Goal: Entertainment & Leisure: Browse casually

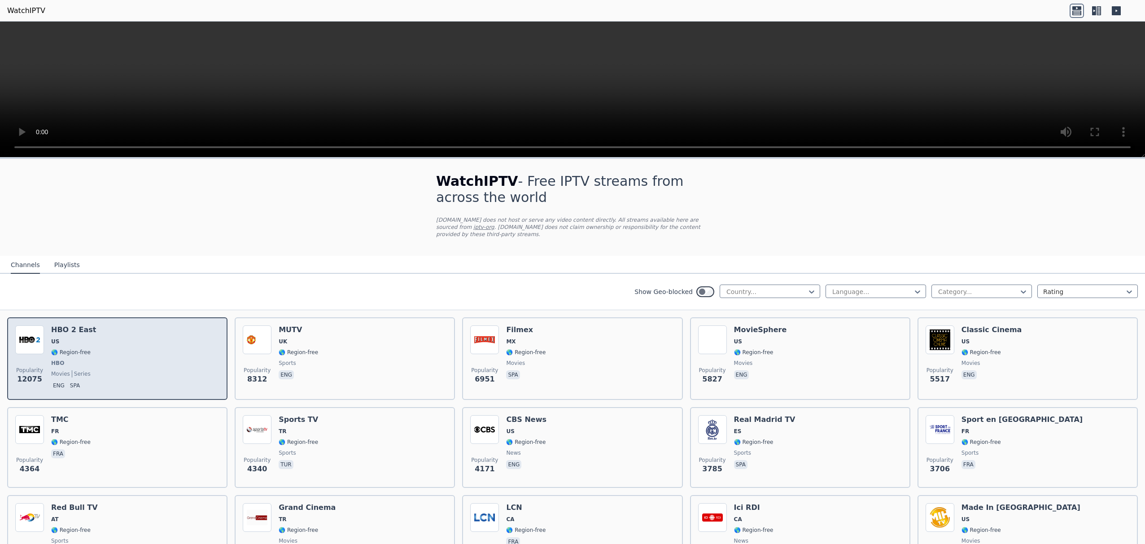
click at [130, 352] on div "Popularity 12075 HBO 2 East US 🌎 Region-free HBO movies series eng spa" at bounding box center [117, 358] width 204 height 66
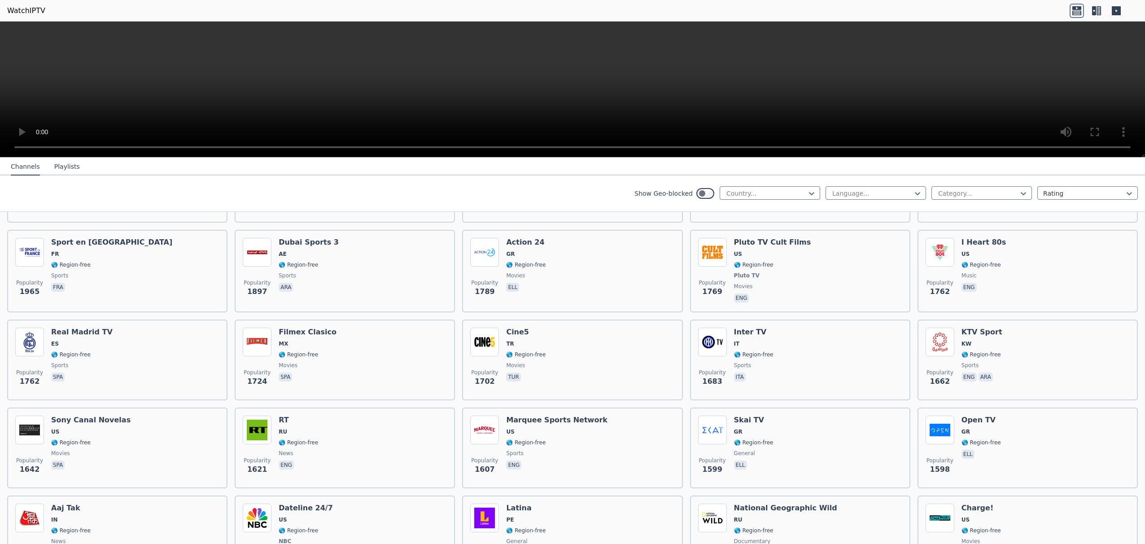
scroll to position [924, 0]
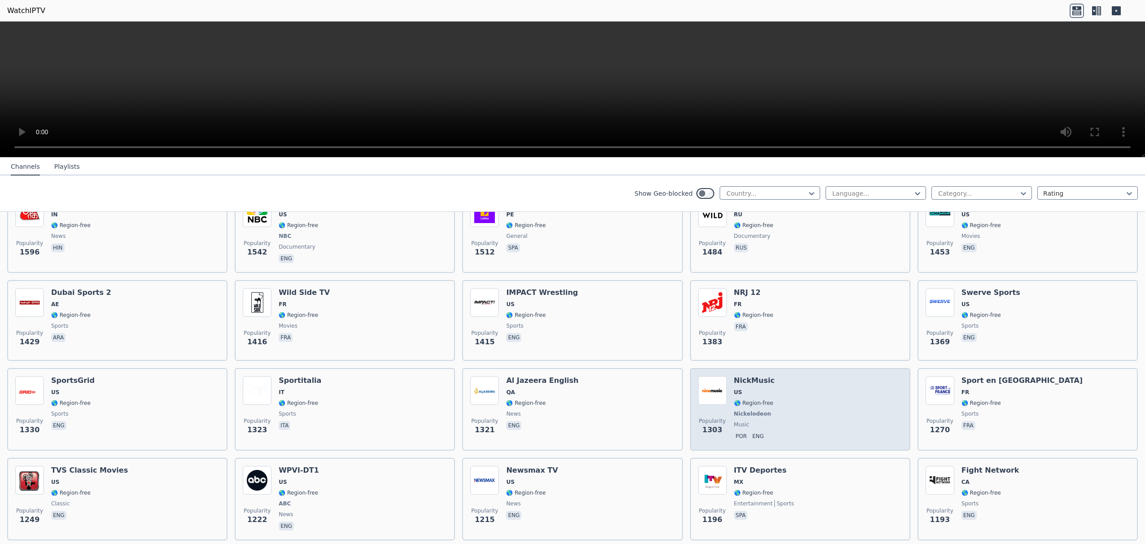
click at [805, 403] on div "Popularity 1303 NickMusic US 🌎 Region-free Nickelodeon music por eng" at bounding box center [800, 409] width 204 height 66
click at [759, 436] on p "eng" at bounding box center [758, 436] width 15 height 9
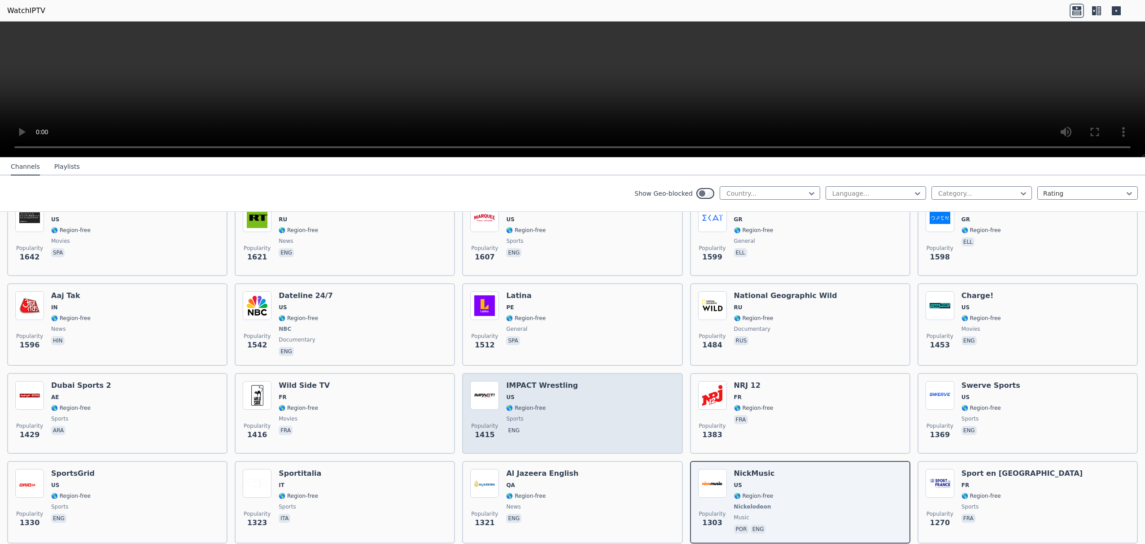
scroll to position [655, 0]
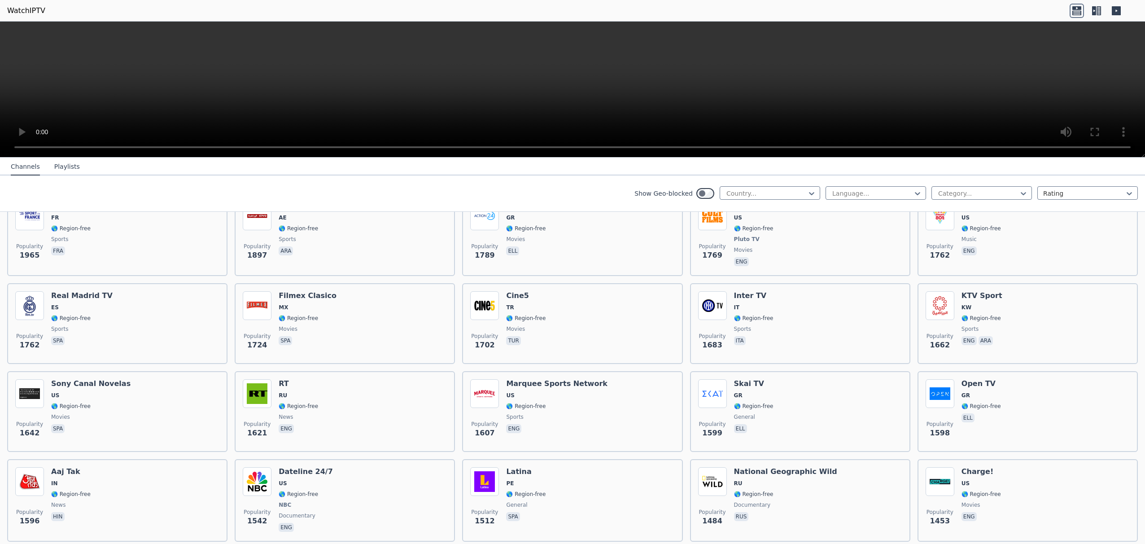
click at [1109, 163] on nav "Channels Playlists" at bounding box center [572, 167] width 1145 height 18
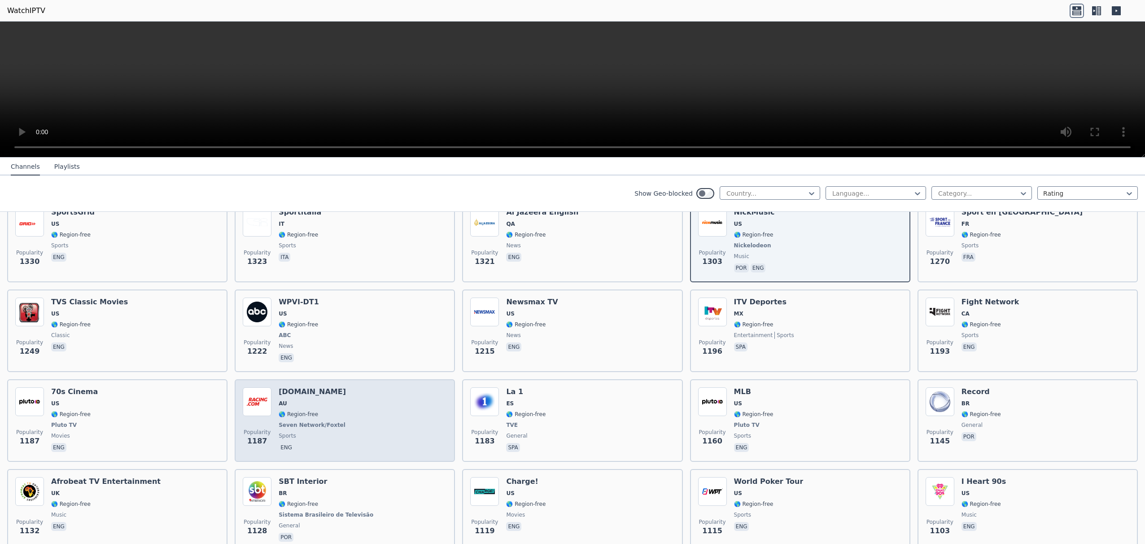
scroll to position [1285, 0]
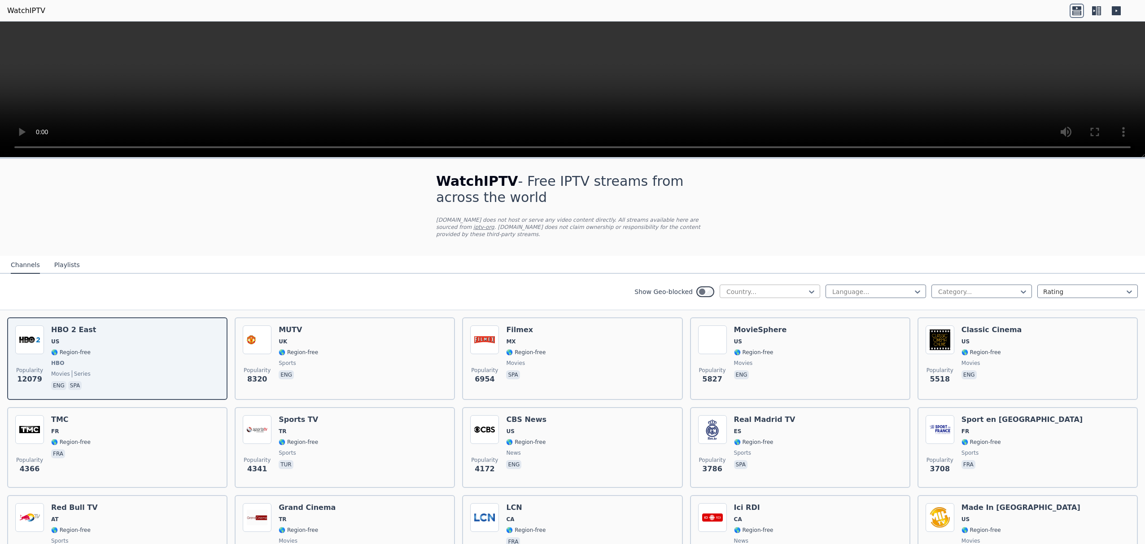
click at [792, 291] on div at bounding box center [767, 291] width 82 height 9
click at [771, 350] on div "United States" at bounding box center [770, 348] width 101 height 16
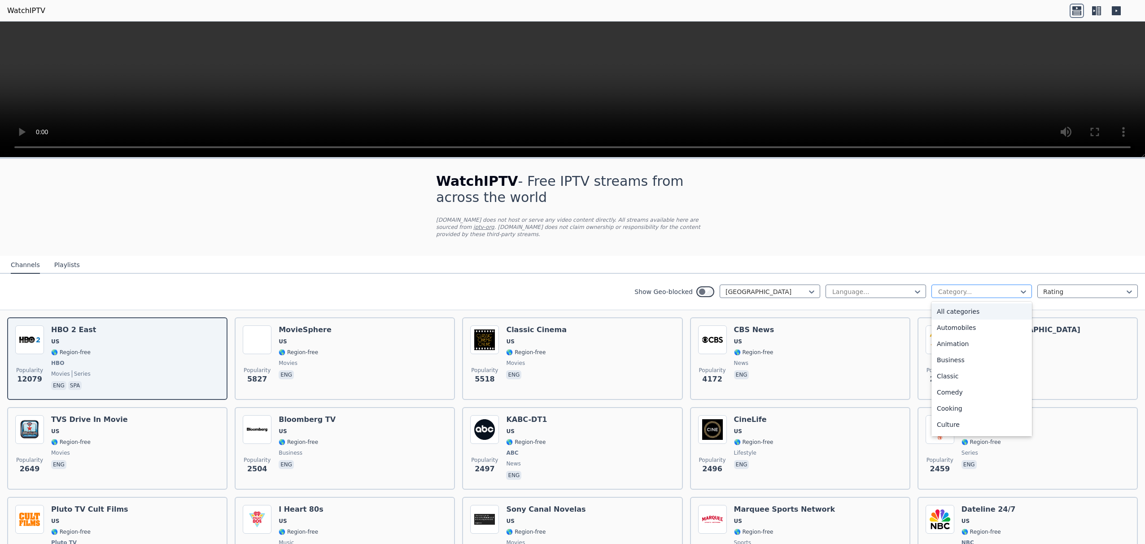
click at [949, 294] on div at bounding box center [978, 291] width 82 height 9
click at [297, 281] on div "Show Geo-blocked United States Language... Category... Rating" at bounding box center [572, 292] width 1145 height 36
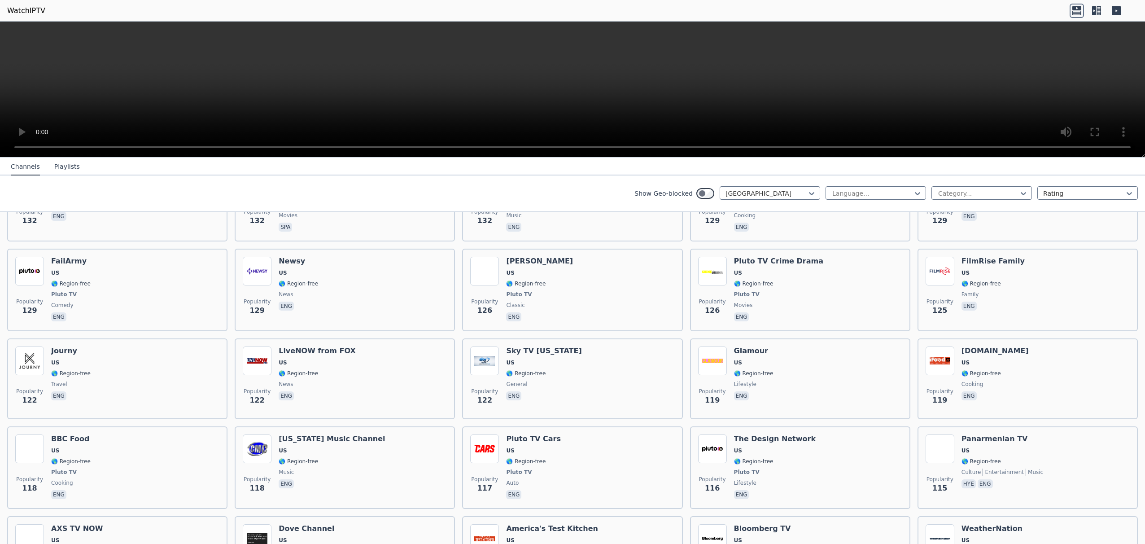
scroll to position [517, 0]
